Goal: Task Accomplishment & Management: Complete application form

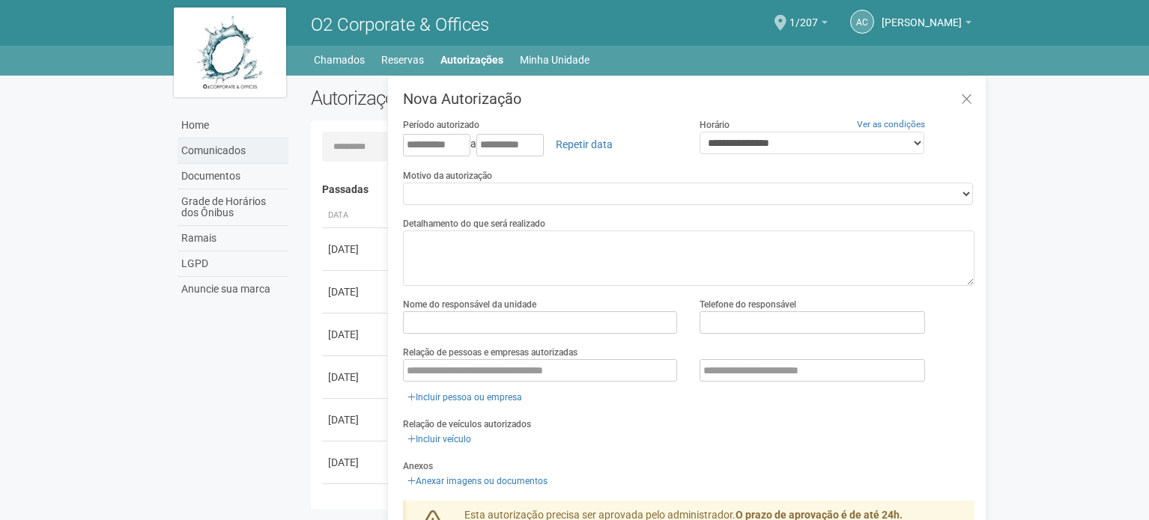
scroll to position [23, 0]
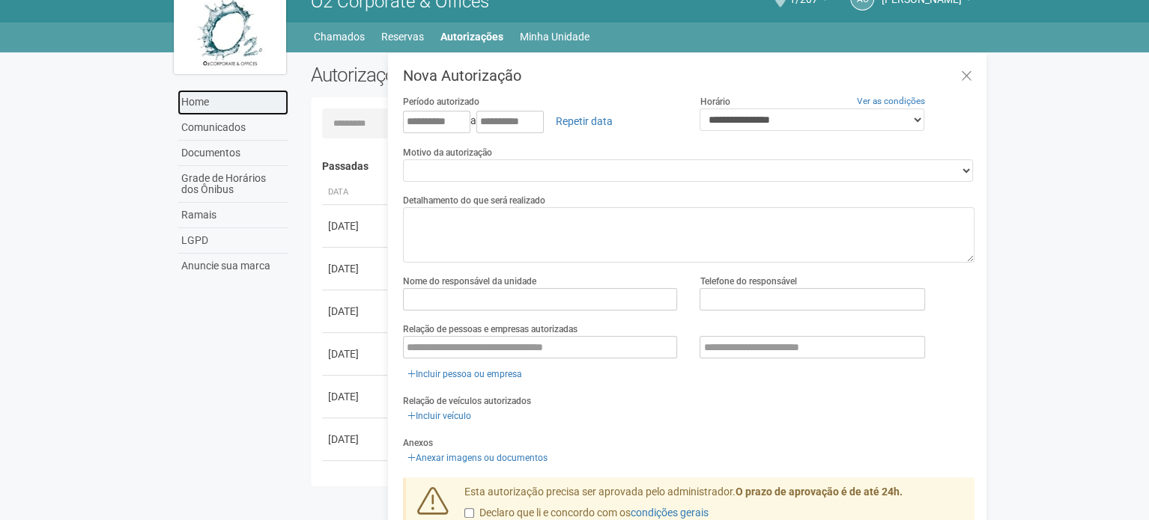
click at [210, 98] on link "Home" at bounding box center [232, 102] width 111 height 25
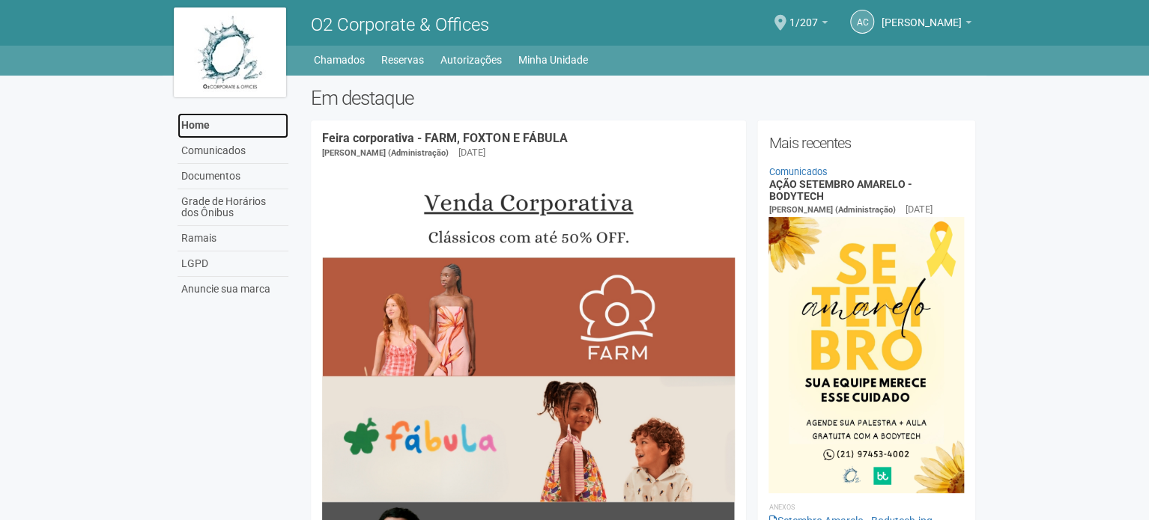
click at [222, 119] on link "Home" at bounding box center [232, 125] width 111 height 25
click at [786, 22] on span at bounding box center [780, 23] width 12 height 16
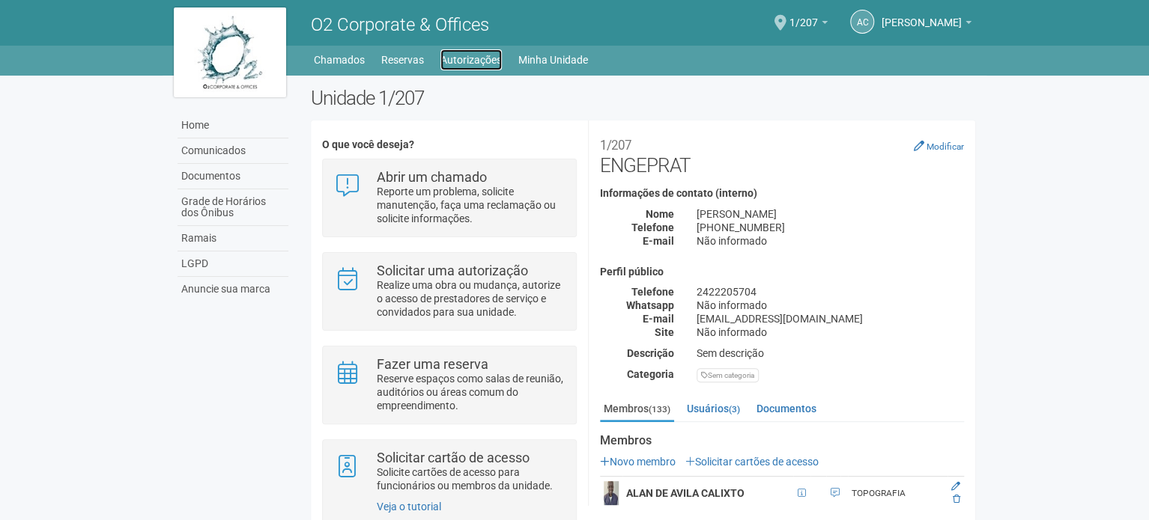
click at [446, 59] on link "Autorizações" at bounding box center [470, 59] width 61 height 21
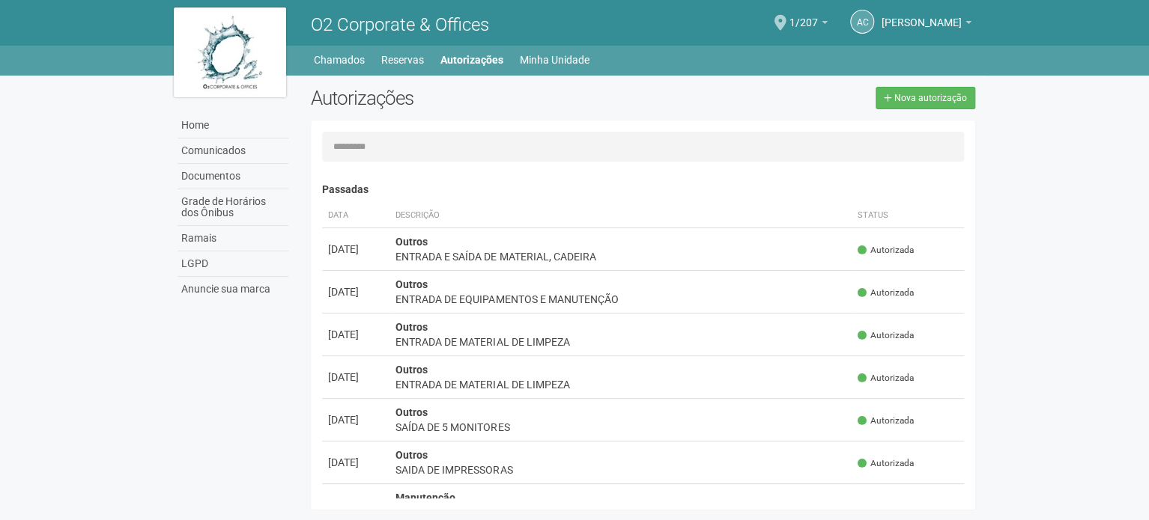
click at [937, 115] on div "Autorizações Nova autorização" at bounding box center [643, 104] width 687 height 34
click at [946, 104] on link "Nova autorização" at bounding box center [925, 98] width 100 height 22
select select "**"
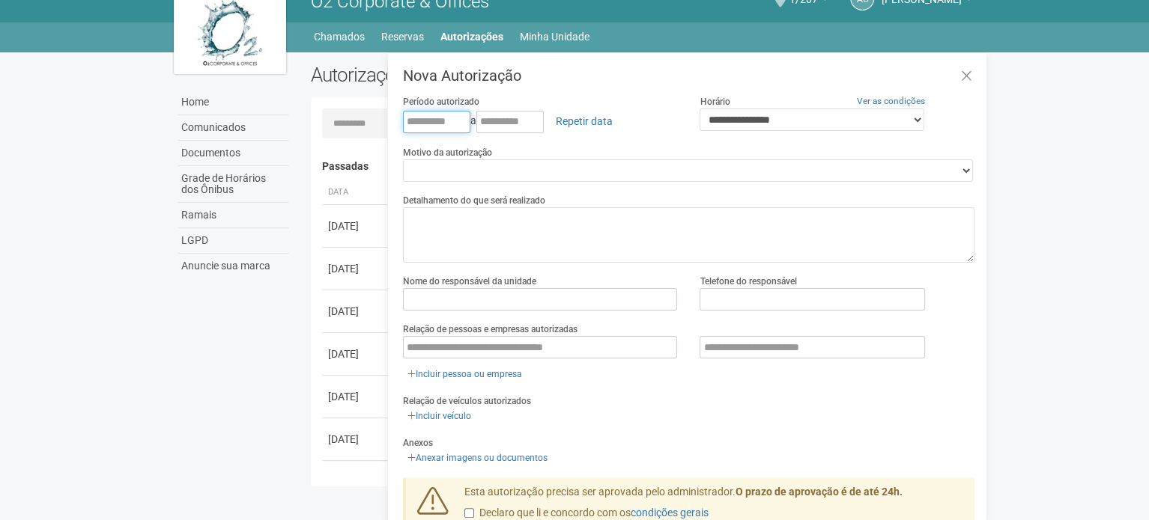
click at [410, 118] on input "text" at bounding box center [436, 122] width 67 height 22
